Goal: Task Accomplishment & Management: Manage account settings

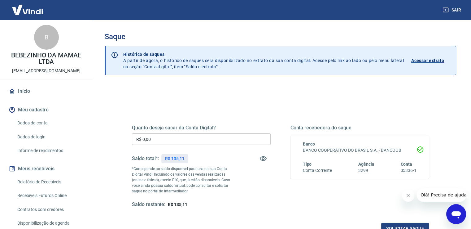
click at [223, 133] on input "R$ 0,00" at bounding box center [201, 138] width 139 height 11
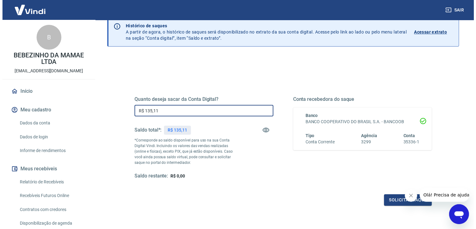
scroll to position [62, 0]
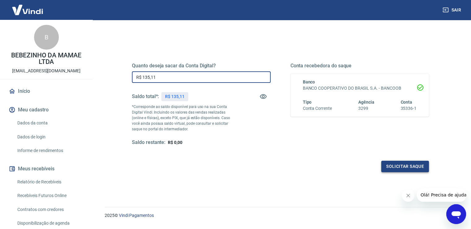
type input "R$ 135,11"
click at [395, 162] on button "Solicitar saque" at bounding box center [405, 166] width 48 height 11
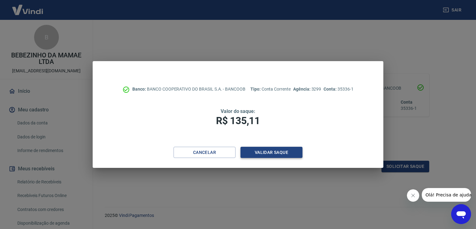
click at [255, 149] on button "Validar saque" at bounding box center [271, 152] width 62 height 11
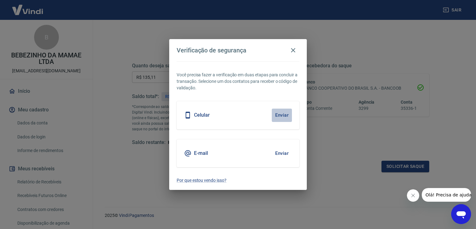
click at [276, 116] on button "Enviar" at bounding box center [282, 114] width 20 height 13
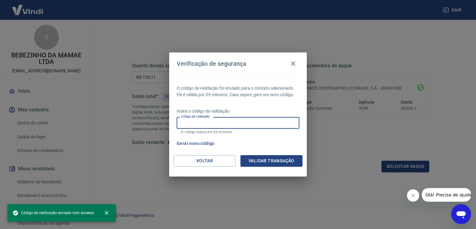
click at [236, 124] on input "Código de validação" at bounding box center [238, 122] width 123 height 11
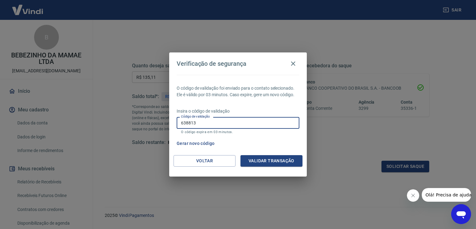
type input "638813"
click at [253, 161] on button "Validar transação" at bounding box center [271, 160] width 62 height 11
